Goal: Book appointment/travel/reservation

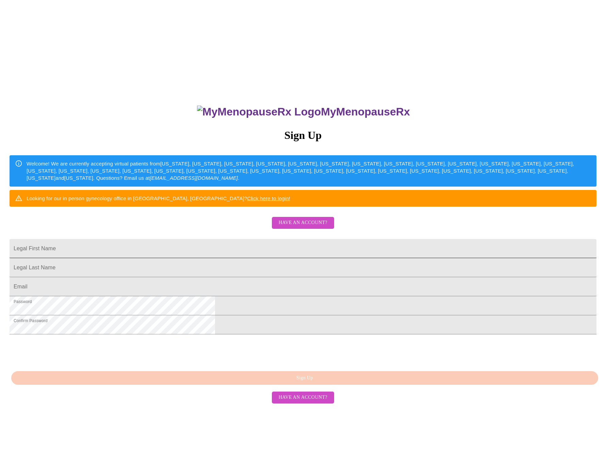
click at [240, 258] on input "Legal First Name" at bounding box center [303, 248] width 587 height 19
type input "[PERSON_NAME]"
type input "[PERSON_NAME][EMAIL_ADDRESS][DOMAIN_NAME]"
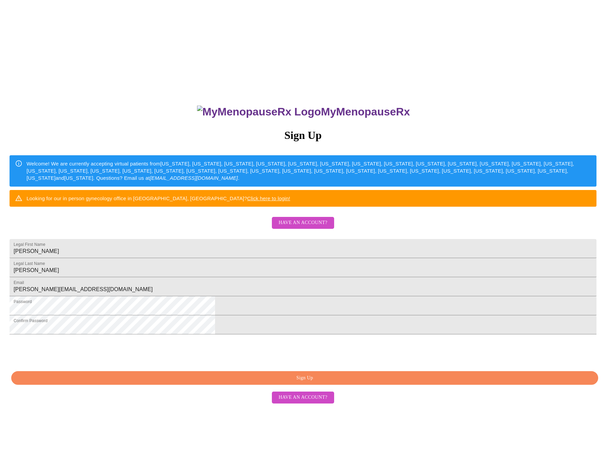
scroll to position [7, 0]
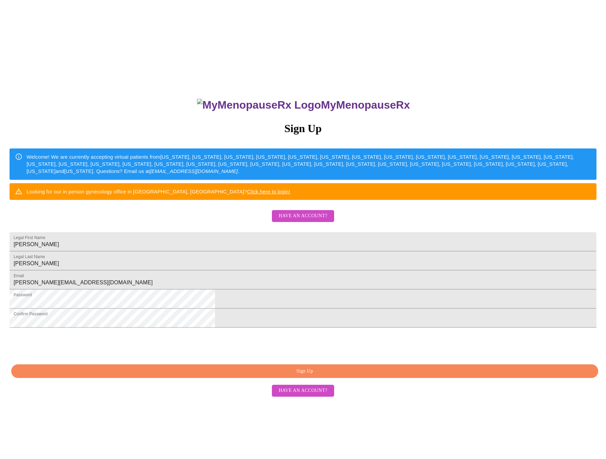
click at [304, 220] on span "Have an account?" at bounding box center [303, 216] width 49 height 9
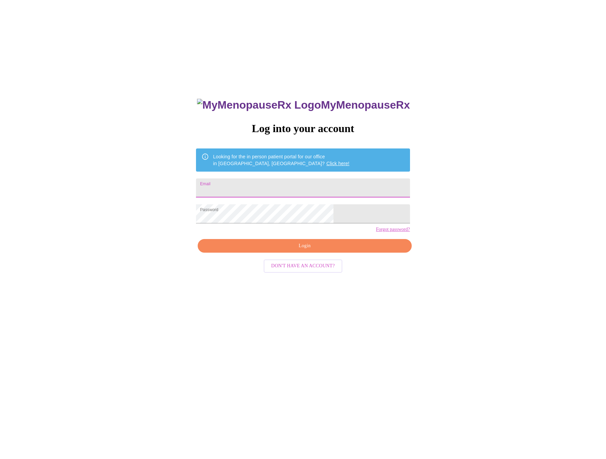
click at [280, 181] on input "Email" at bounding box center [303, 187] width 214 height 19
type input "[PERSON_NAME][EMAIL_ADDRESS][DOMAIN_NAME]"
click at [312, 250] on span "Login" at bounding box center [305, 246] width 198 height 9
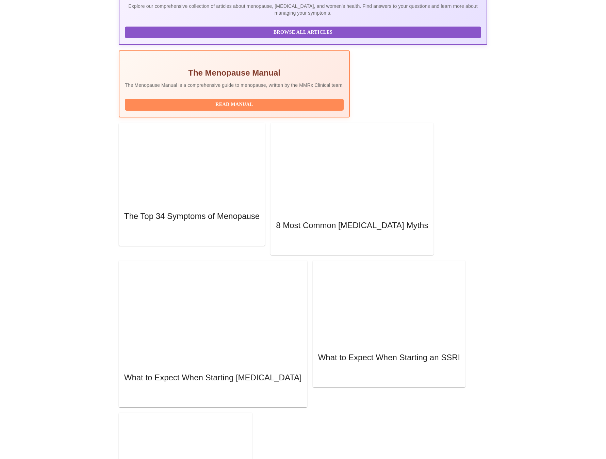
scroll to position [137, 0]
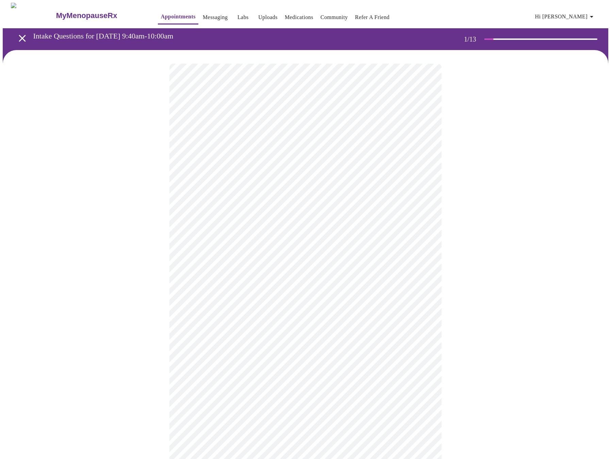
click at [295, 152] on body "MyMenopauseRx Appointments Messaging Labs Uploads Medications Community Refer a…" at bounding box center [306, 316] width 606 height 626
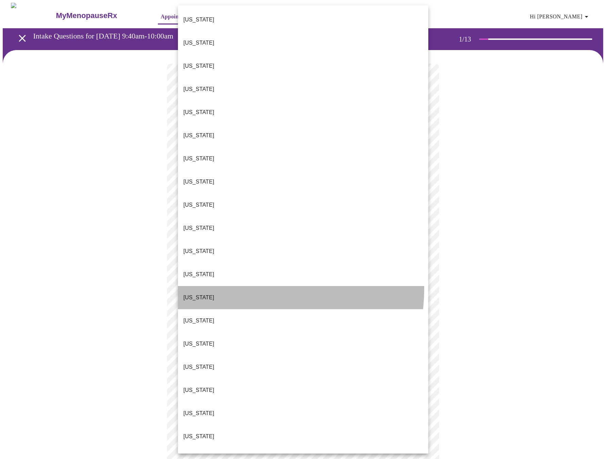
click at [256, 286] on li "[US_STATE]" at bounding box center [303, 297] width 251 height 23
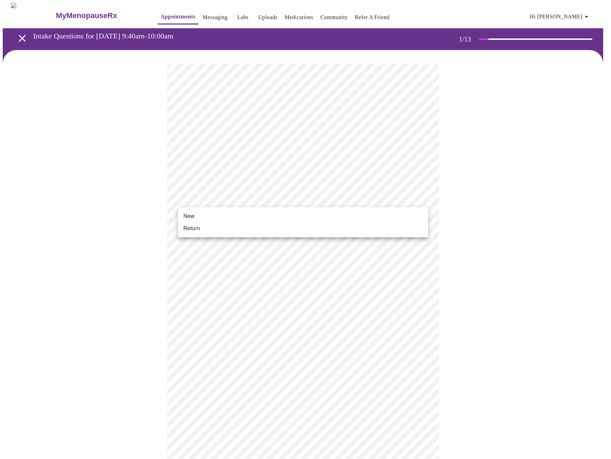
click at [267, 196] on body "MyMenopauseRx Appointments Messaging Labs Uploads Medications Community Refer a…" at bounding box center [306, 314] width 606 height 622
click at [243, 226] on li "Return" at bounding box center [303, 228] width 251 height 12
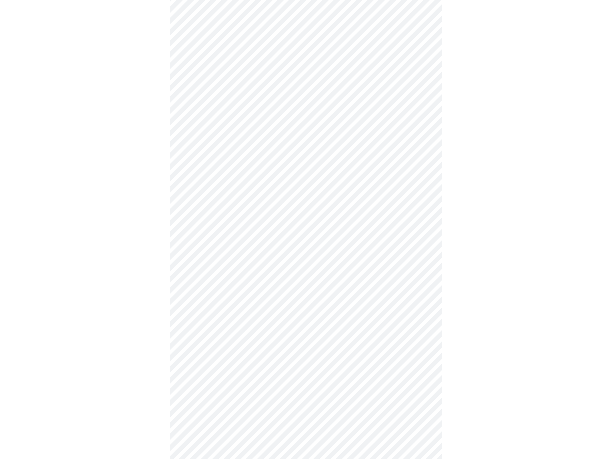
scroll to position [154, 0]
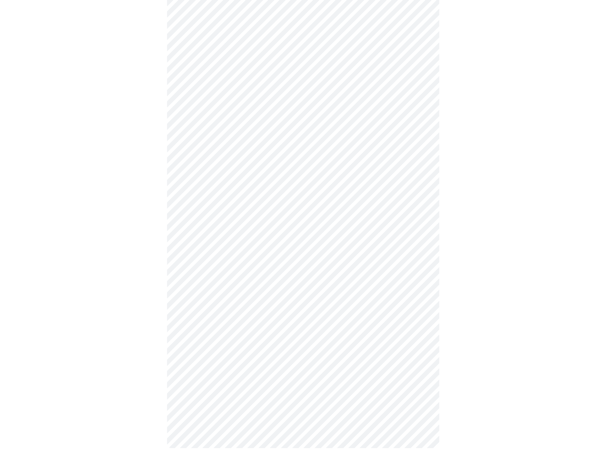
click at [386, 366] on body "MyMenopauseRx Appointments Messaging Labs Uploads Medications Community Refer a…" at bounding box center [303, 155] width 601 height 612
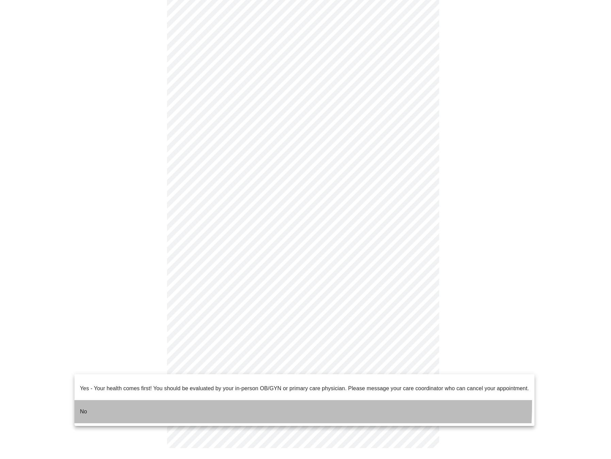
click at [122, 400] on li "No" at bounding box center [305, 411] width 460 height 23
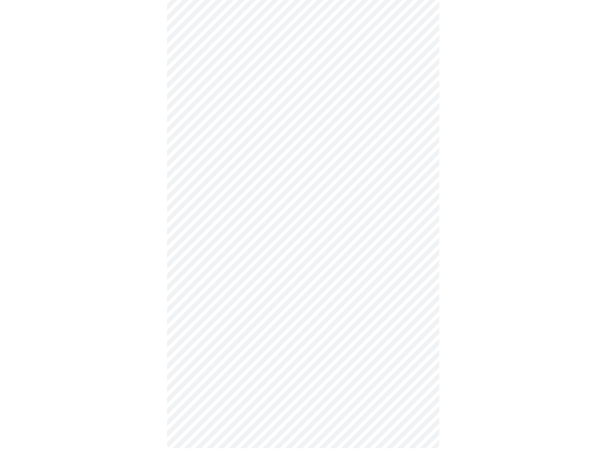
scroll to position [0, 0]
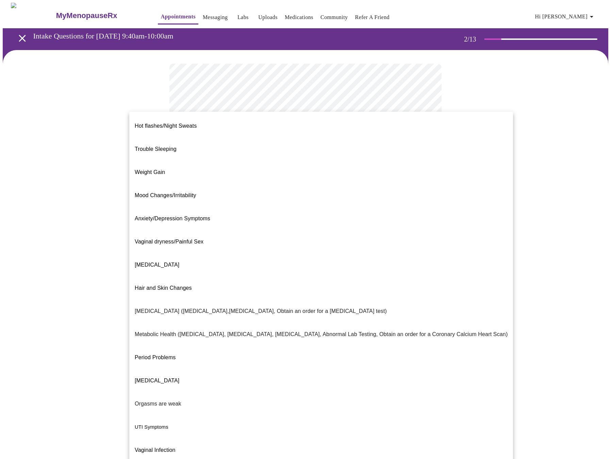
click at [280, 140] on body "MyMenopauseRx Appointments Messaging Labs Uploads Medications Community Refer a…" at bounding box center [306, 207] width 606 height 409
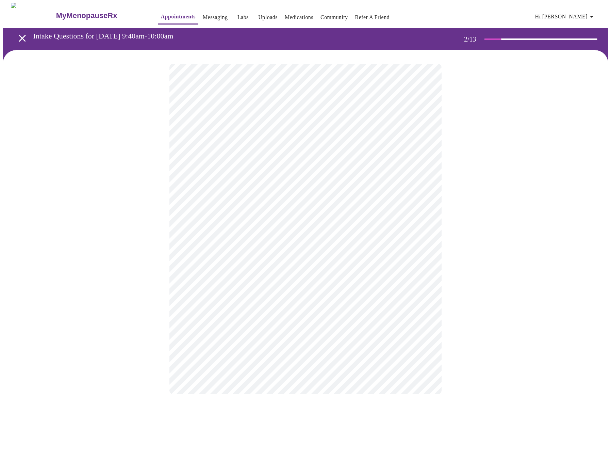
click at [323, 211] on body "MyMenopauseRx Appointments Messaging Labs Uploads Medications Community Refer a…" at bounding box center [306, 205] width 606 height 405
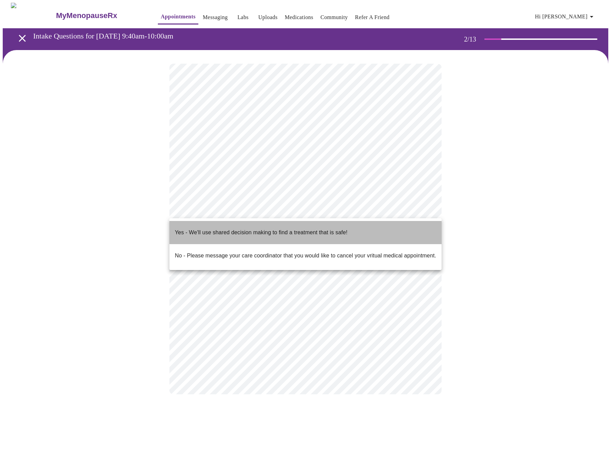
click at [306, 228] on p "Yes - We'll use shared decision making to find a treatment that is safe!" at bounding box center [261, 232] width 173 height 8
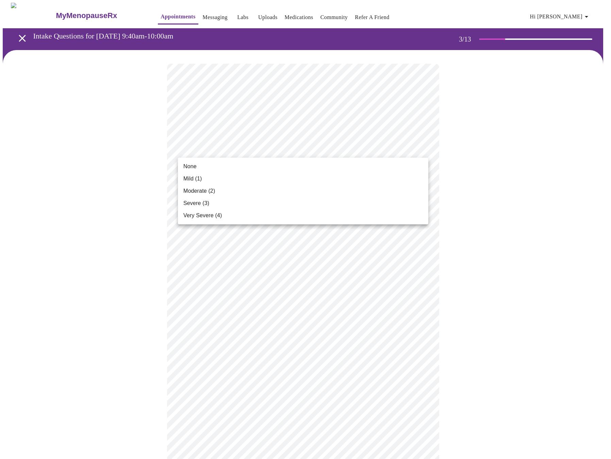
click at [287, 150] on body "MyMenopauseRx Appointments Messaging Labs Uploads Medications Community Refer a…" at bounding box center [306, 463] width 606 height 920
click at [253, 176] on li "Mild (1)" at bounding box center [303, 179] width 251 height 12
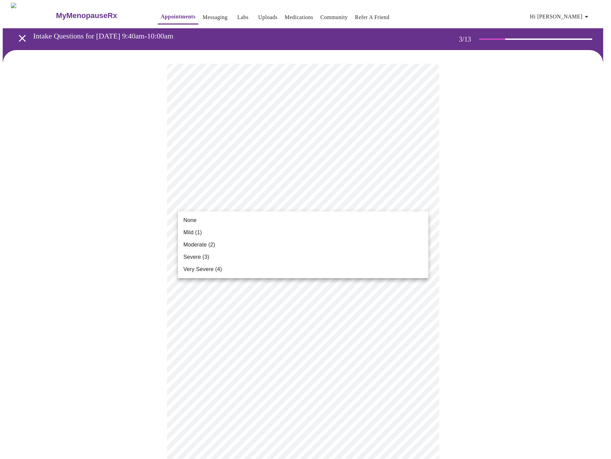
click at [265, 202] on body "MyMenopauseRx Appointments Messaging Labs Uploads Medications Community Refer a…" at bounding box center [306, 451] width 606 height 896
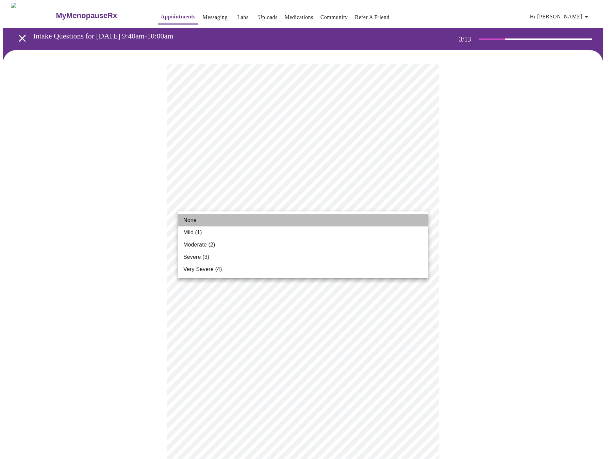
click at [221, 221] on li "None" at bounding box center [303, 220] width 251 height 12
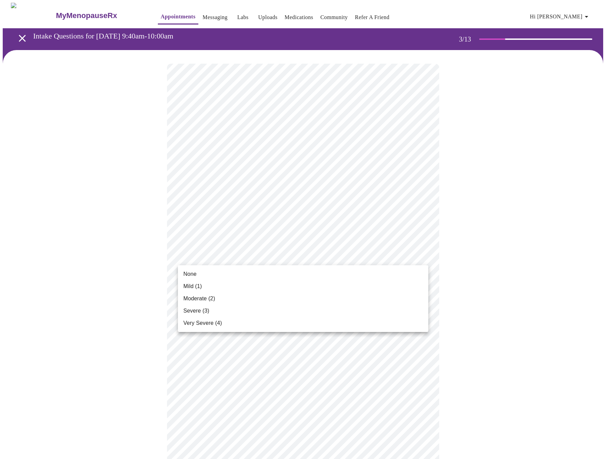
click at [280, 259] on body "MyMenopauseRx Appointments Messaging Labs Uploads Medications Community Refer a…" at bounding box center [306, 446] width 606 height 887
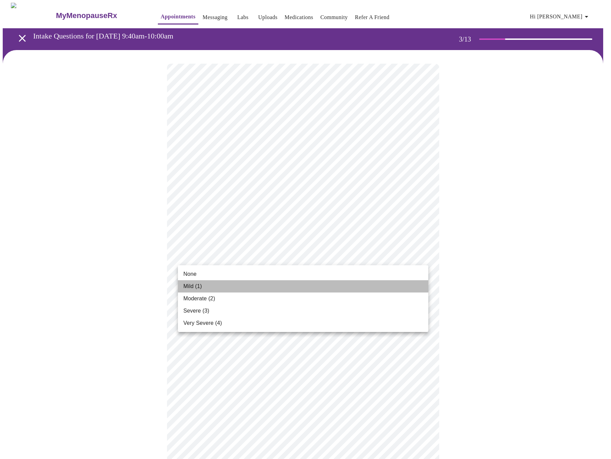
click at [214, 286] on li "Mild (1)" at bounding box center [303, 286] width 251 height 12
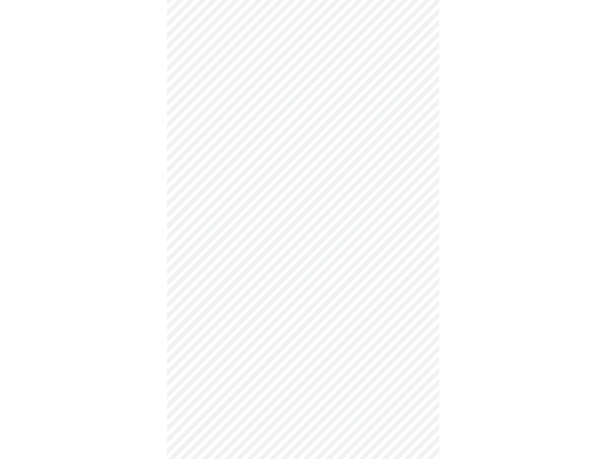
scroll to position [102, 0]
click at [258, 209] on body "MyMenopauseRx Appointments Messaging Labs Uploads Medications Community Refer a…" at bounding box center [303, 339] width 601 height 877
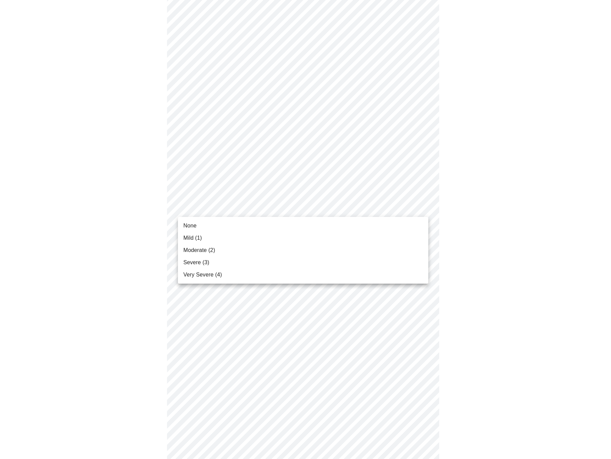
click at [246, 226] on li "None" at bounding box center [303, 226] width 251 height 12
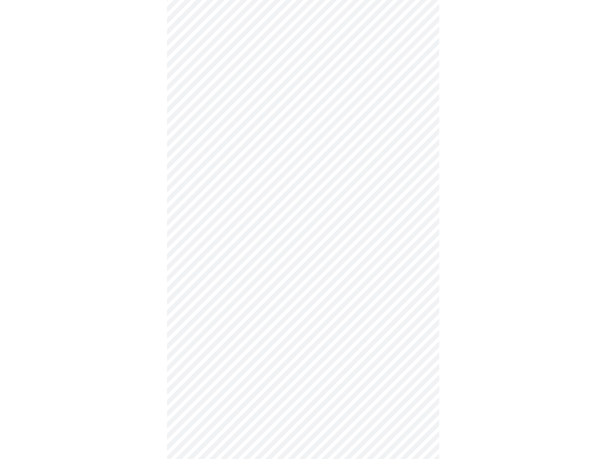
click at [255, 255] on body "MyMenopauseRx Appointments Messaging Labs Uploads Medications Community Refer a…" at bounding box center [303, 334] width 601 height 867
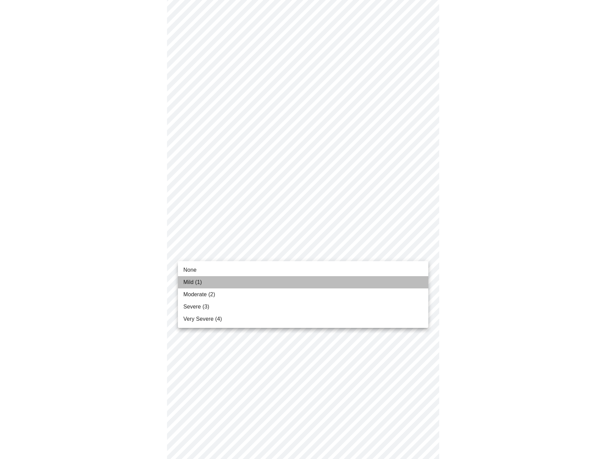
click at [237, 278] on li "Mild (1)" at bounding box center [303, 282] width 251 height 12
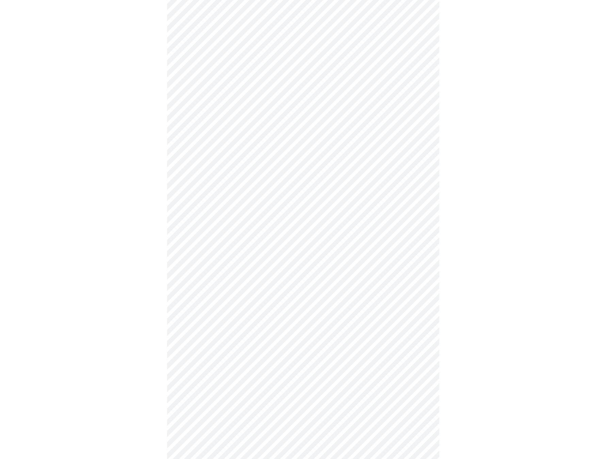
scroll to position [170, 0]
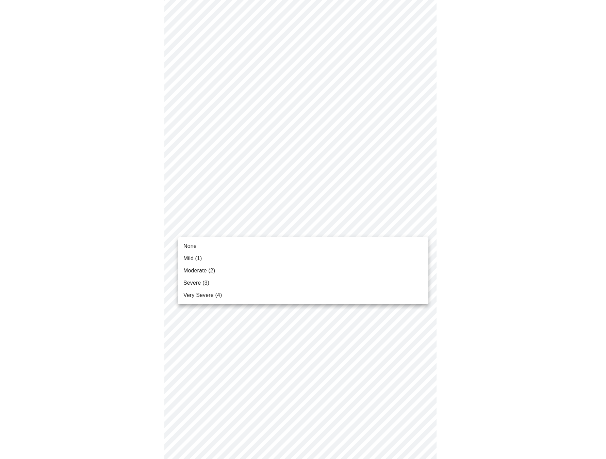
click at [245, 236] on body "MyMenopauseRx Appointments Messaging Labs Uploads Medications Community Refer a…" at bounding box center [303, 261] width 601 height 858
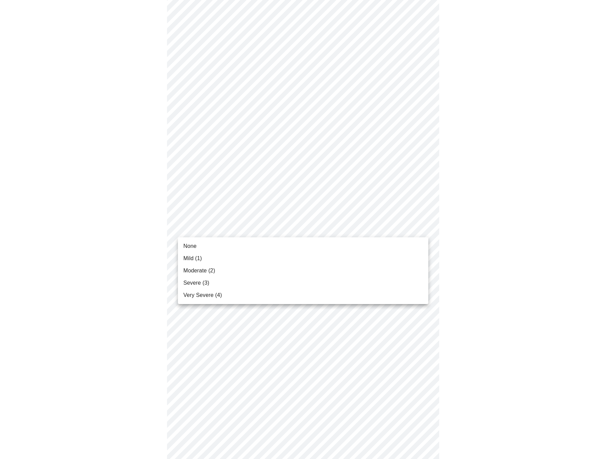
click at [222, 254] on li "Mild (1)" at bounding box center [303, 258] width 251 height 12
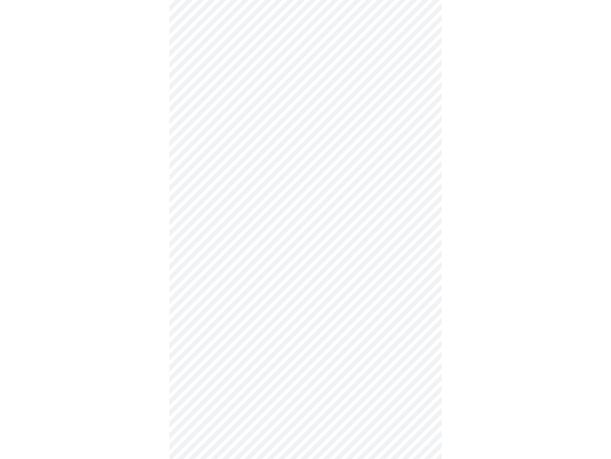
click at [246, 284] on body "MyMenopauseRx Appointments Messaging Labs Uploads Medications Community Refer a…" at bounding box center [306, 256] width 606 height 848
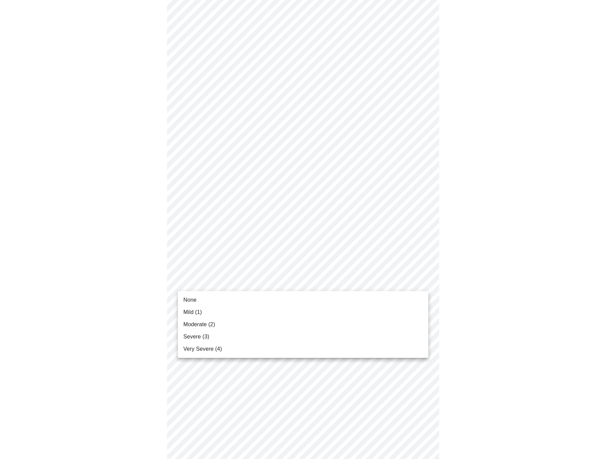
click at [199, 314] on span "Mild (1)" at bounding box center [193, 312] width 19 height 8
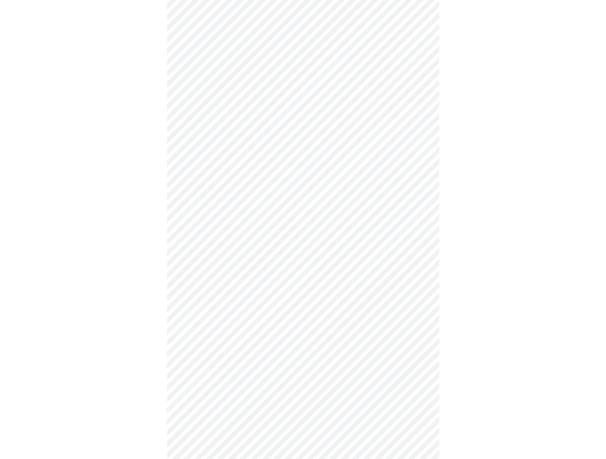
scroll to position [272, 0]
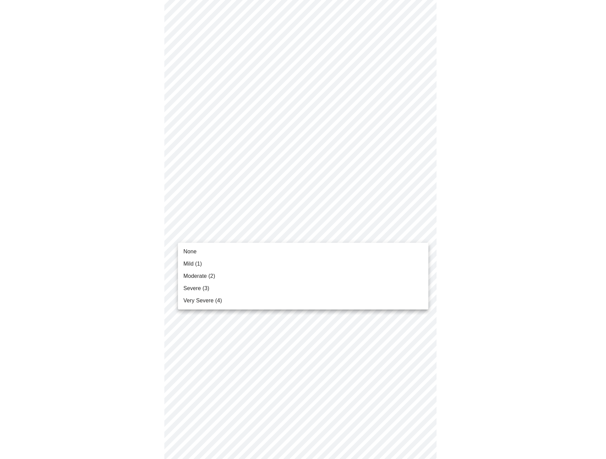
click at [244, 237] on body "MyMenopauseRx Appointments Messaging Labs Uploads Medications Community Refer a…" at bounding box center [303, 149] width 601 height 839
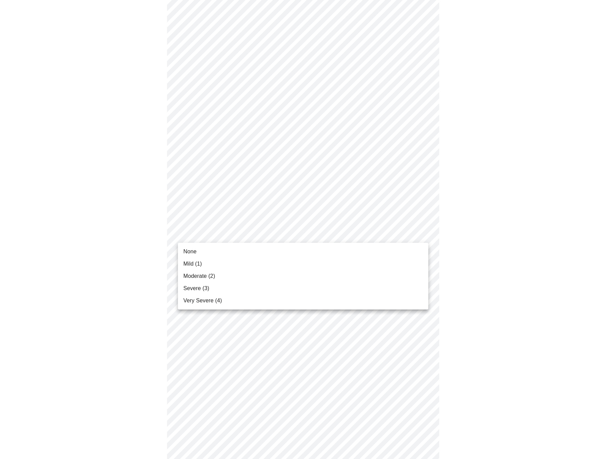
click at [231, 275] on li "Moderate (2)" at bounding box center [303, 276] width 251 height 12
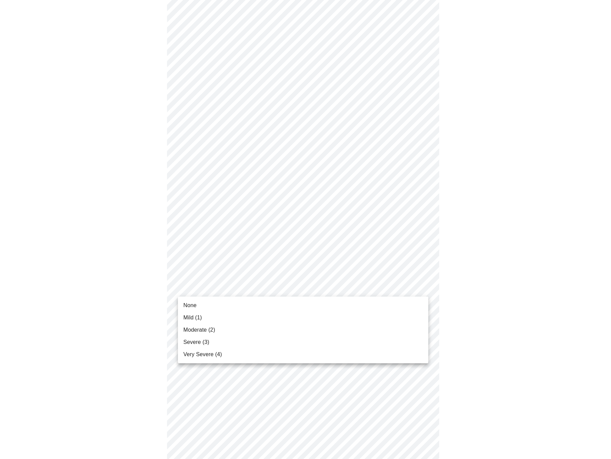
click at [249, 286] on body "MyMenopauseRx Appointments Messaging Labs Uploads Medications Community Refer a…" at bounding box center [306, 144] width 606 height 829
click at [224, 320] on li "Mild (1)" at bounding box center [303, 318] width 251 height 12
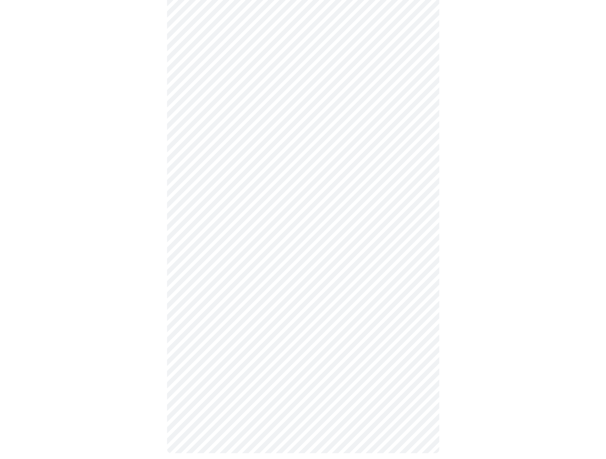
scroll to position [327, 0]
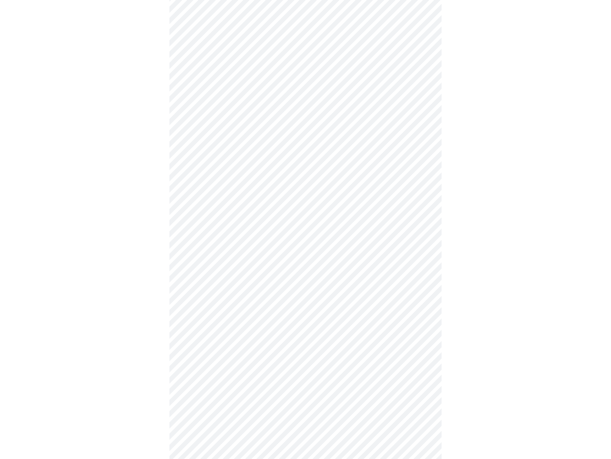
click at [236, 289] on body "MyMenopauseRx Appointments Messaging Labs Uploads Medications Community Refer a…" at bounding box center [306, 86] width 606 height 820
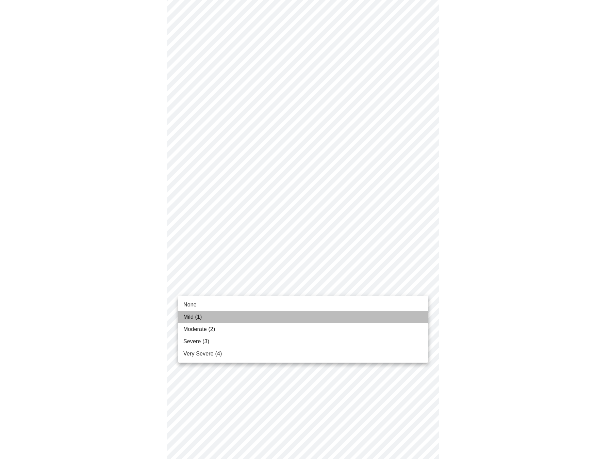
click at [223, 317] on li "Mild (1)" at bounding box center [303, 317] width 251 height 12
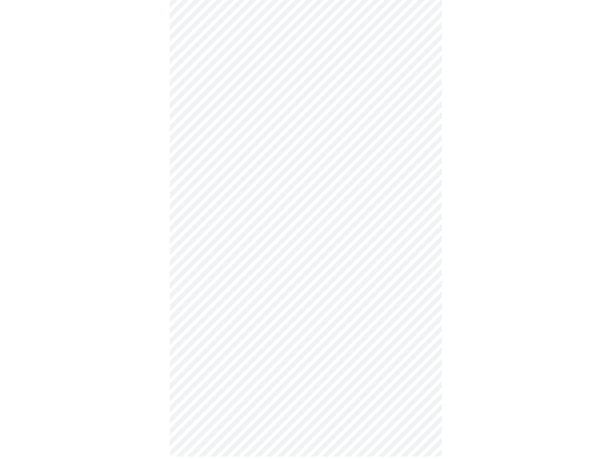
scroll to position [351, 0]
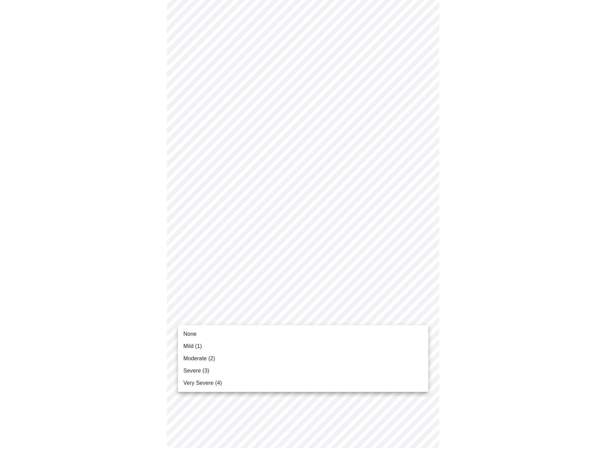
click at [238, 320] on body "MyMenopauseRx Appointments Messaging Labs Uploads Medications Community Refer a…" at bounding box center [306, 56] width 606 height 810
click at [229, 334] on li "None" at bounding box center [303, 334] width 251 height 12
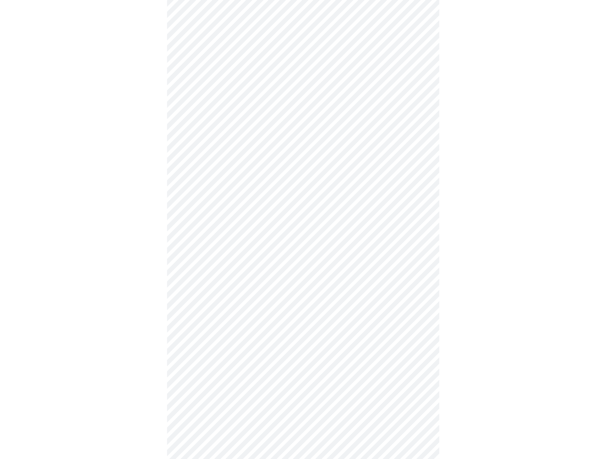
scroll to position [102, 0]
click at [233, 316] on body "MyMenopauseRx Appointments Messaging Labs Uploads Medications Community Refer a…" at bounding box center [303, 237] width 601 height 672
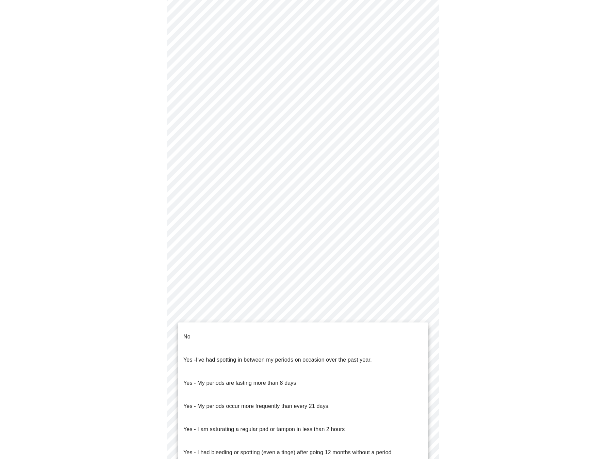
click at [211, 329] on li "No" at bounding box center [303, 336] width 251 height 23
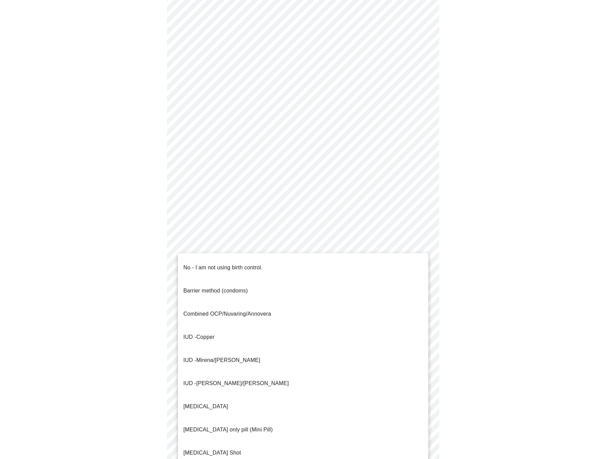
click at [236, 362] on body "MyMenopauseRx Appointments Messaging Labs Uploads Medications Community Refer a…" at bounding box center [306, 235] width 606 height 668
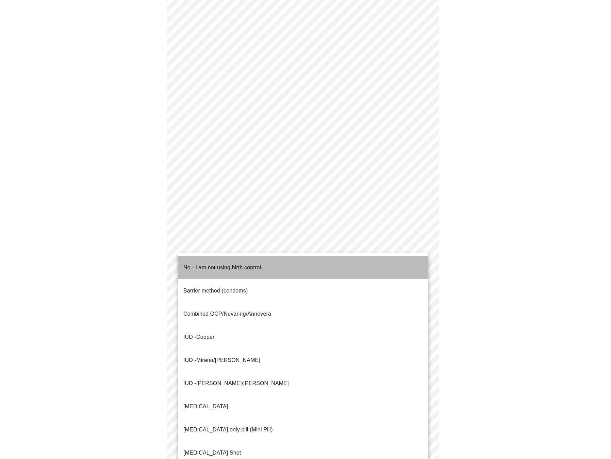
click at [197, 264] on p "No - I am not using birth control." at bounding box center [223, 268] width 79 height 8
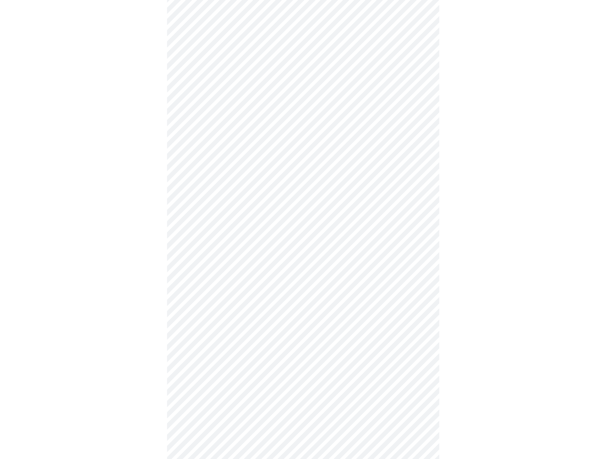
scroll to position [170, 0]
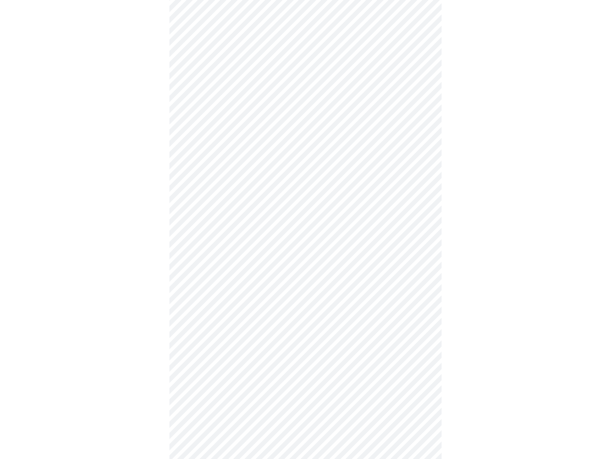
click at [228, 293] on body "MyMenopauseRx Appointments Messaging Labs Uploads Medications Community Refer a…" at bounding box center [306, 164] width 606 height 664
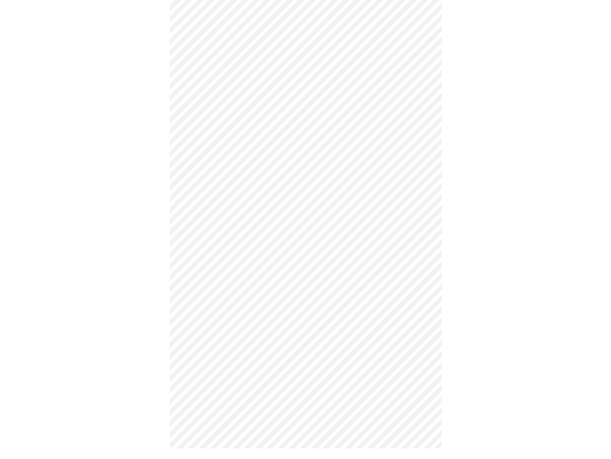
scroll to position [205, 0]
click at [233, 308] on body "MyMenopauseRx Appointments Messaging Labs Uploads Medications Community Refer a…" at bounding box center [306, 130] width 606 height 664
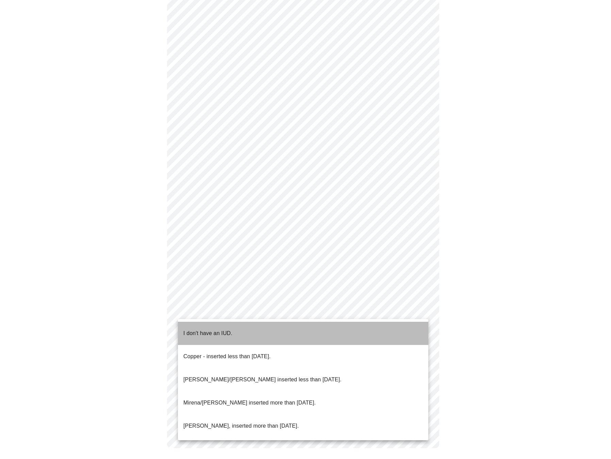
click at [222, 329] on p "I don't have an IUD." at bounding box center [208, 333] width 49 height 8
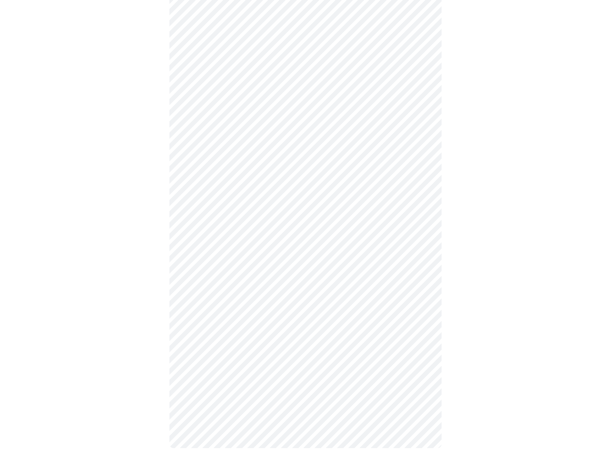
click at [231, 364] on body "MyMenopauseRx Appointments Messaging Labs Uploads Medications Community Refer a…" at bounding box center [306, 132] width 606 height 660
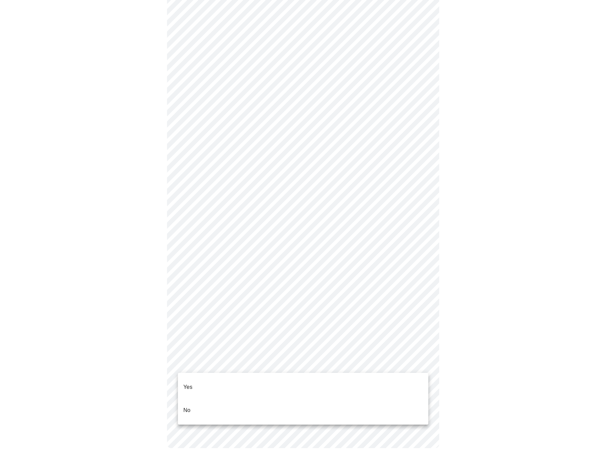
click at [216, 385] on li "Yes" at bounding box center [303, 387] width 251 height 23
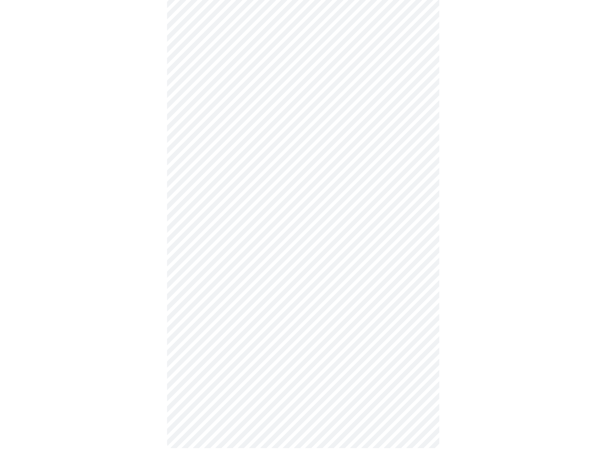
scroll to position [0, 0]
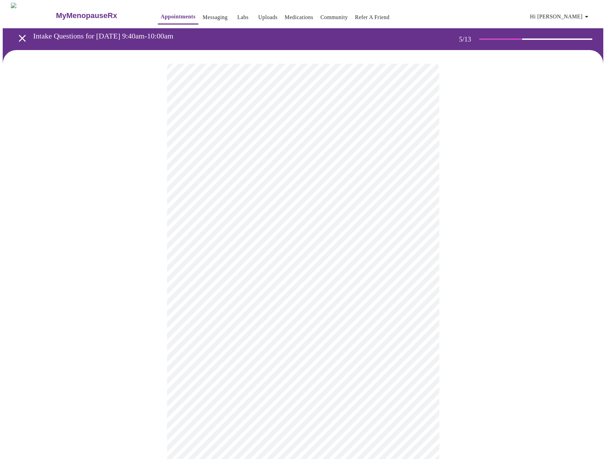
click at [273, 176] on body "MyMenopauseRx Appointments Messaging Labs Uploads Medications Community Refer a…" at bounding box center [303, 256] width 601 height 507
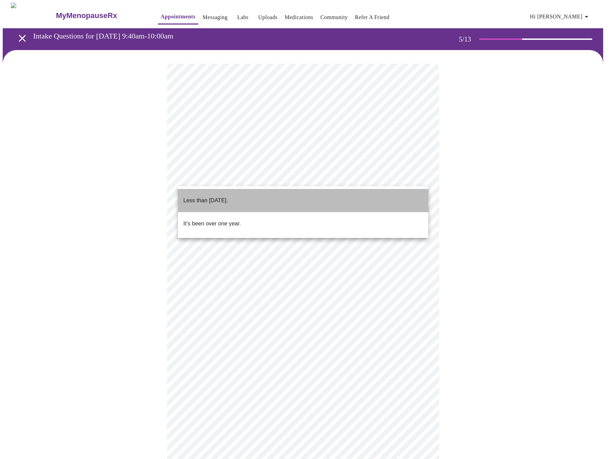
click at [222, 196] on p "Less than [DATE]." at bounding box center [206, 200] width 45 height 8
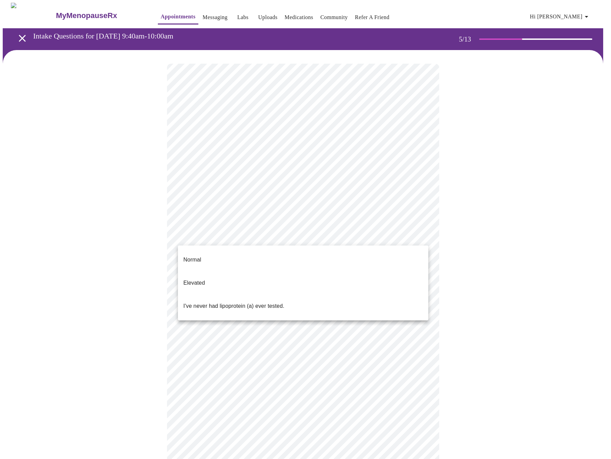
click at [269, 239] on body "MyMenopauseRx Appointments Messaging Labs Uploads Medications Community Refer a…" at bounding box center [306, 254] width 606 height 503
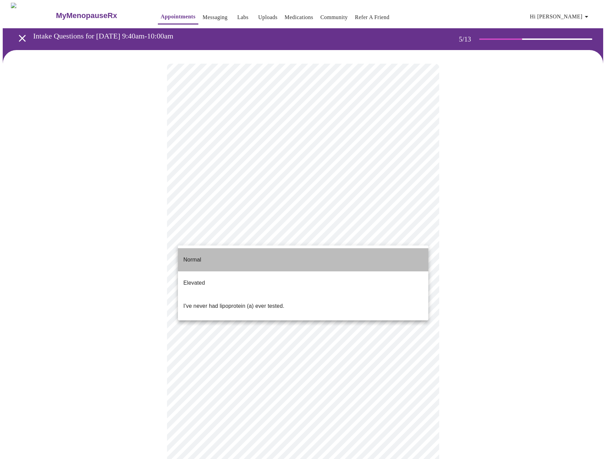
click at [244, 252] on li "Normal" at bounding box center [303, 259] width 251 height 23
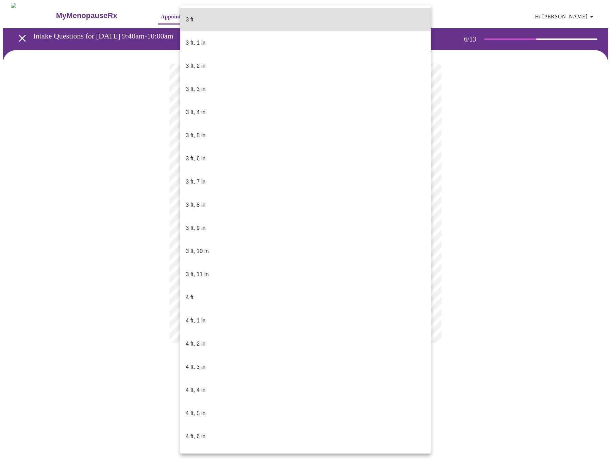
click at [251, 199] on body "MyMenopauseRx Appointments Messaging Labs Uploads Medications Community Refer a…" at bounding box center [306, 180] width 606 height 354
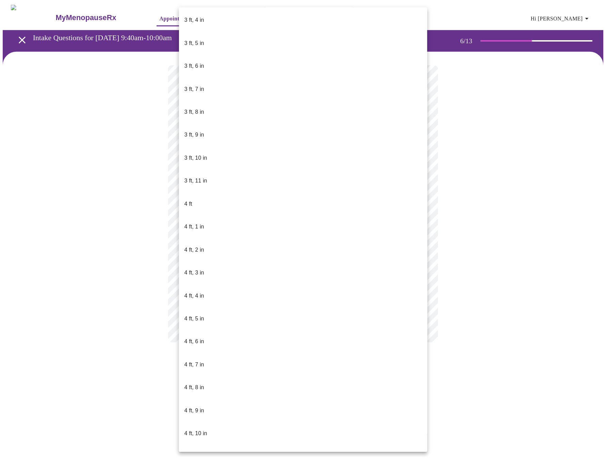
scroll to position [136, 0]
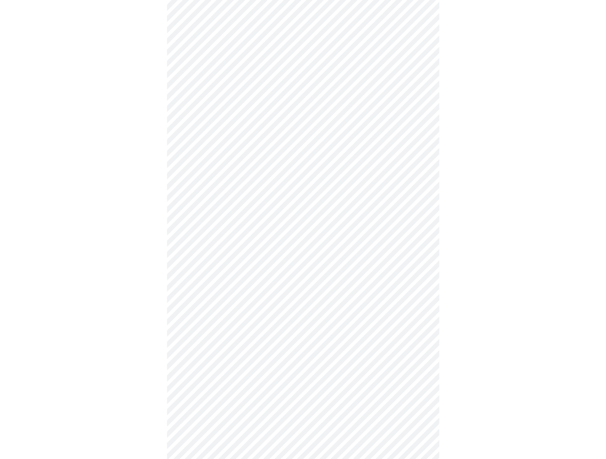
scroll to position [1668, 0]
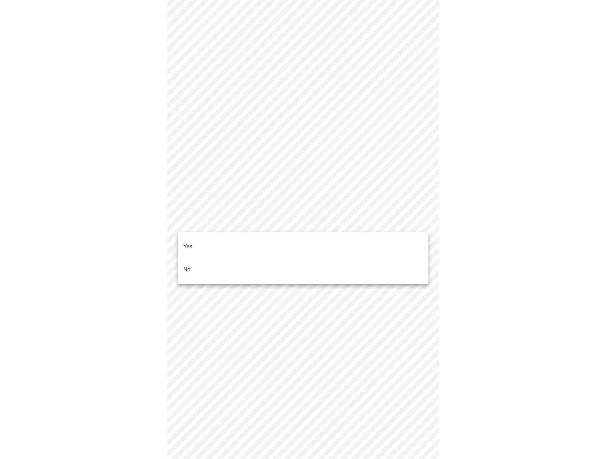
click at [231, 259] on li "No" at bounding box center [303, 269] width 251 height 23
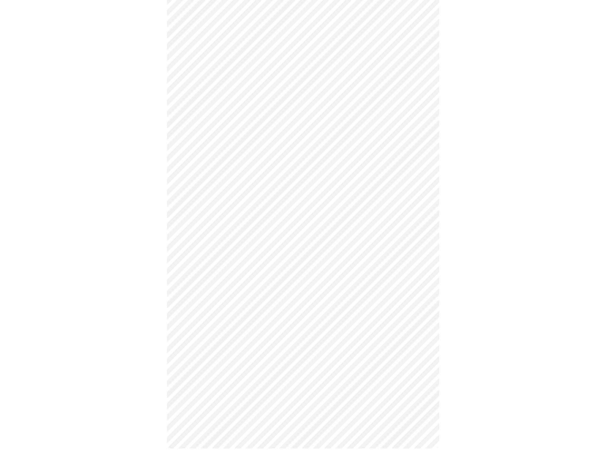
scroll to position [313, 0]
